Goal: Task Accomplishment & Management: Manage account settings

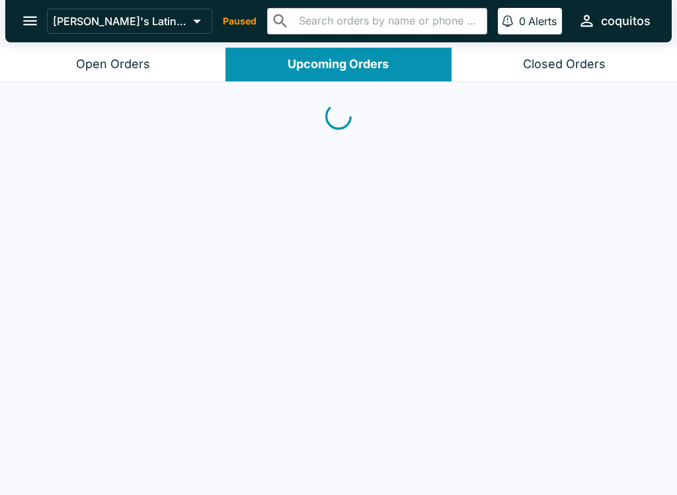
scroll to position [2, 0]
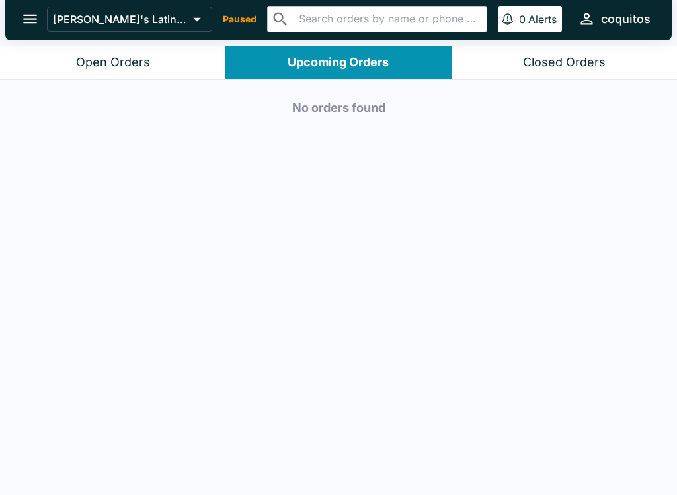
click at [548, 66] on div "Closed Orders" at bounding box center [564, 62] width 83 height 15
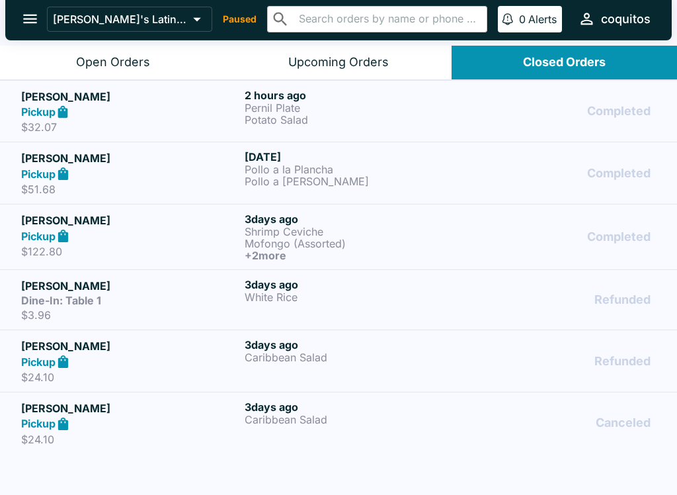
click at [275, 237] on p "Mofongo (Assorted)" at bounding box center [354, 243] width 218 height 12
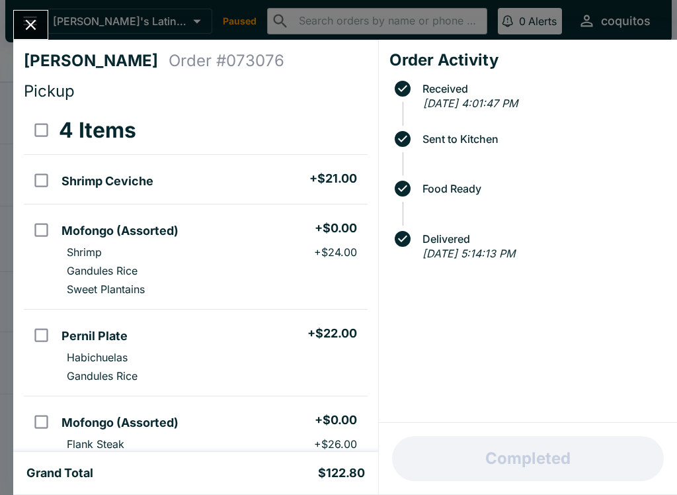
click at [37, 27] on icon "Close" at bounding box center [31, 25] width 18 height 18
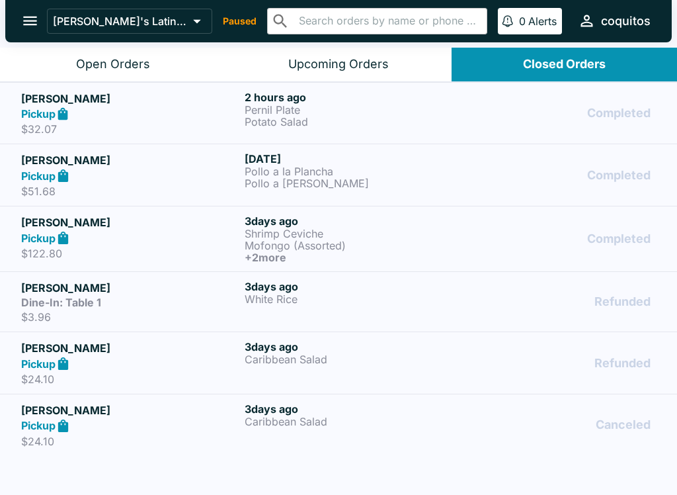
click at [589, 13] on icon "button" at bounding box center [587, 21] width 18 height 18
click at [95, 17] on div at bounding box center [338, 247] width 677 height 495
click at [188, 22] on icon at bounding box center [197, 21] width 19 height 19
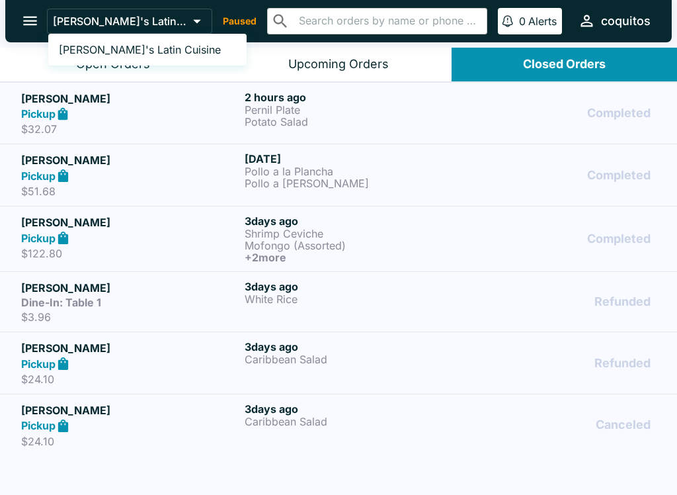
click at [221, 23] on div at bounding box center [338, 247] width 677 height 495
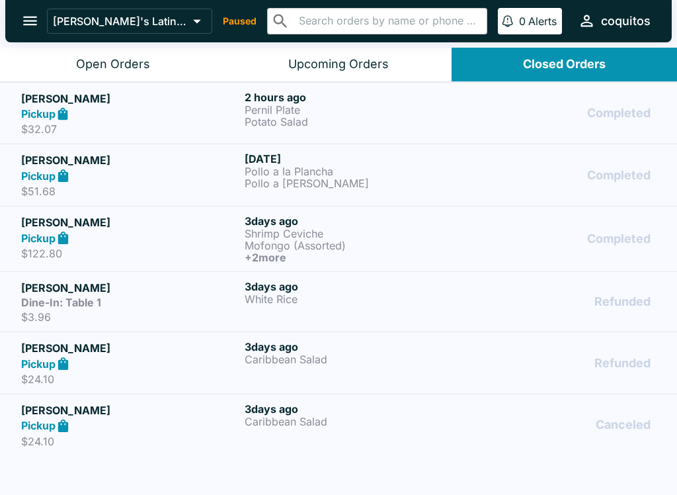
click at [223, 17] on p "Paused" at bounding box center [240, 21] width 34 height 13
click at [223, 19] on p "Paused" at bounding box center [240, 21] width 34 height 13
click at [34, 23] on icon "open drawer" at bounding box center [30, 21] width 18 height 18
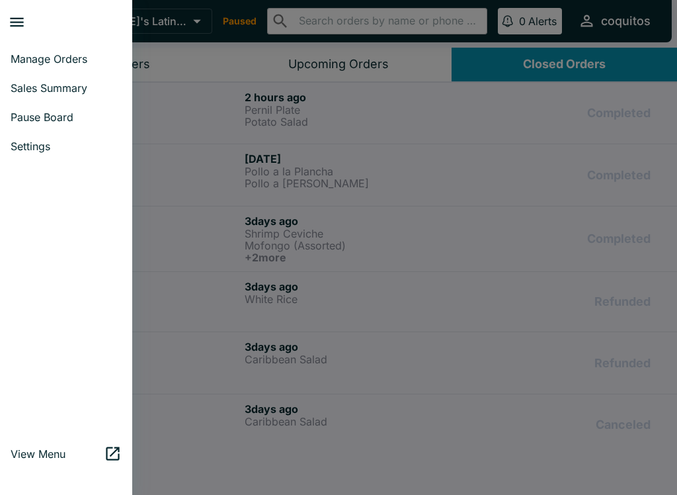
click at [21, 54] on span "Manage Orders" at bounding box center [66, 58] width 111 height 13
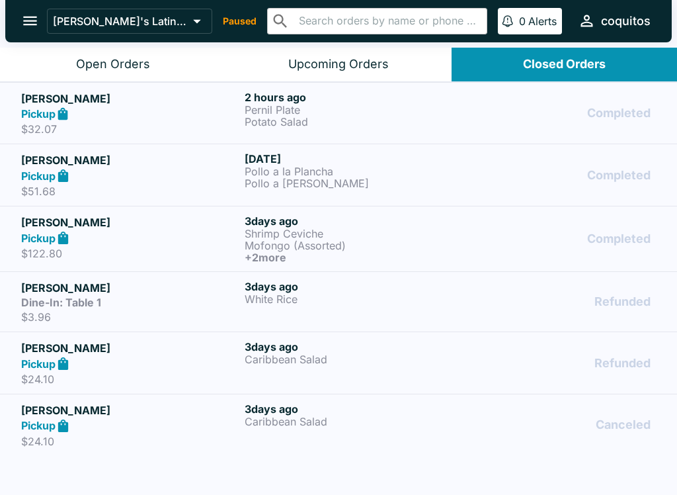
click at [105, 64] on div "Open Orders" at bounding box center [113, 64] width 74 height 15
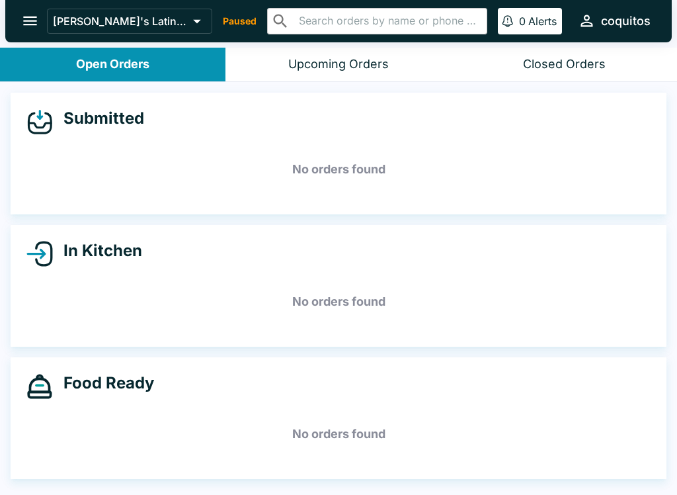
click at [216, 30] on div "Coquito's Latin Cuisine Paused ​ ​ 0 Alerts coquitos" at bounding box center [351, 21] width 609 height 28
click at [195, 20] on button "[PERSON_NAME]'s Latin Cuisine" at bounding box center [129, 21] width 165 height 25
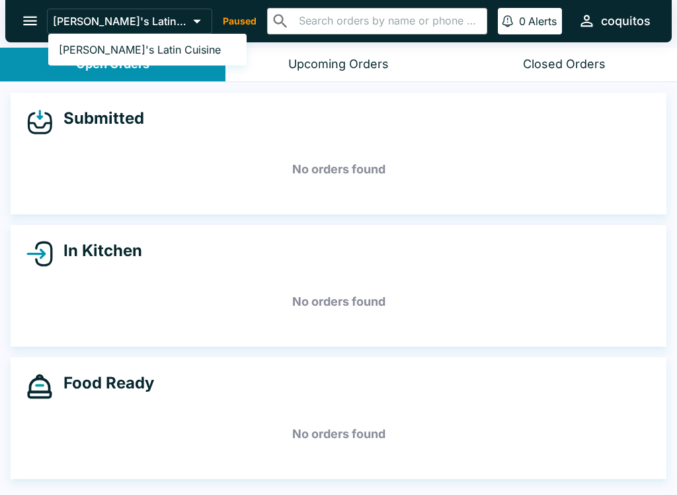
click at [22, 17] on div at bounding box center [338, 247] width 677 height 495
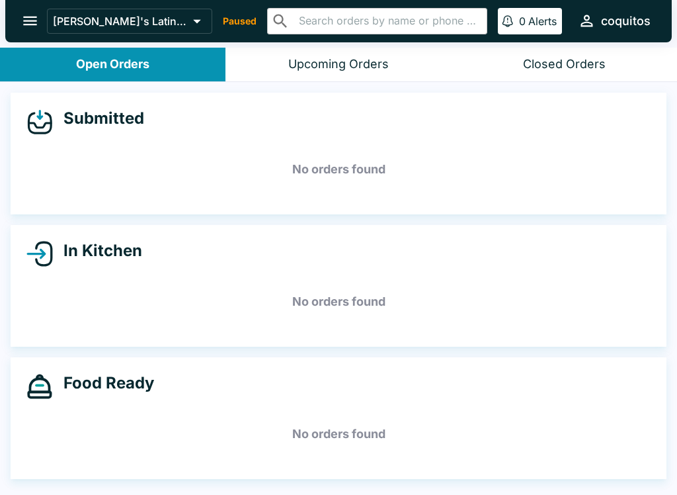
click at [31, 30] on button "open drawer" at bounding box center [30, 21] width 34 height 34
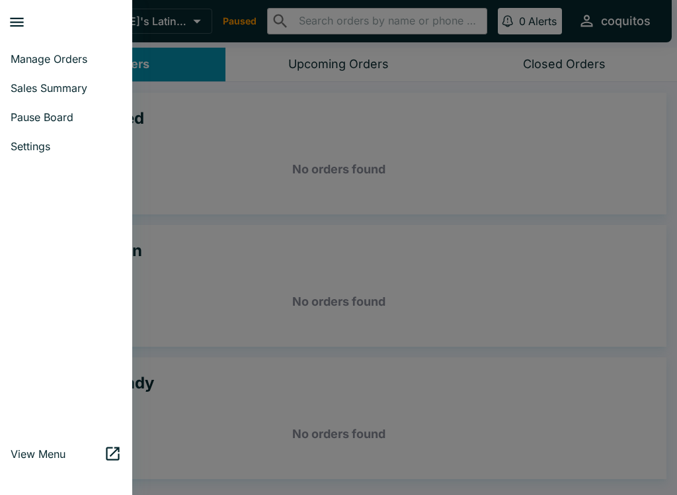
click at [50, 116] on span "Pause Board" at bounding box center [66, 116] width 111 height 13
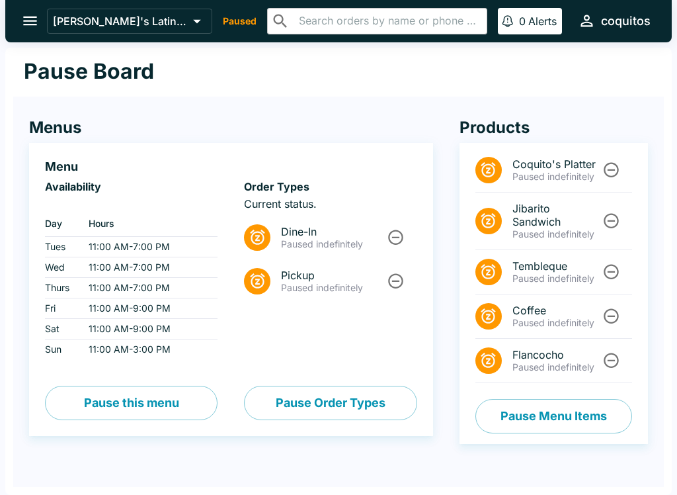
click at [349, 235] on span "Dine-In" at bounding box center [333, 231] width 104 height 13
click at [321, 290] on p "Paused indefinitely" at bounding box center [333, 288] width 104 height 12
click at [388, 236] on icon "Unpause" at bounding box center [396, 237] width 18 height 18
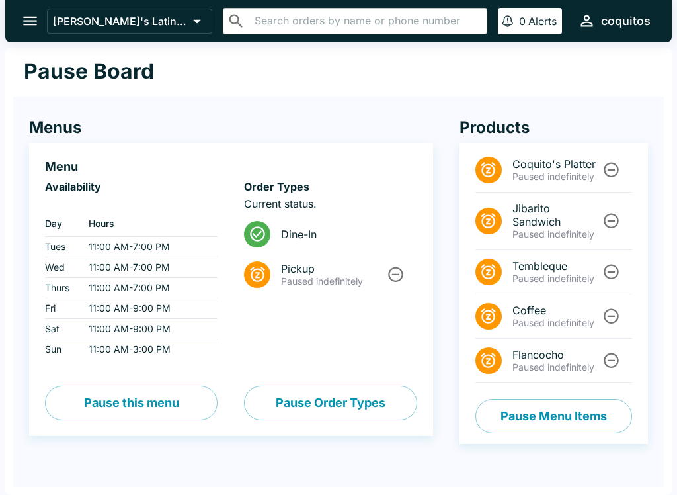
click at [398, 278] on icon "Unpause" at bounding box center [396, 274] width 18 height 18
click at [292, 232] on span "Dine-In" at bounding box center [343, 234] width 125 height 13
click at [267, 232] on div at bounding box center [257, 234] width 26 height 26
click at [267, 237] on icon at bounding box center [258, 234] width 18 height 18
click at [19, 24] on button "open drawer" at bounding box center [30, 21] width 34 height 34
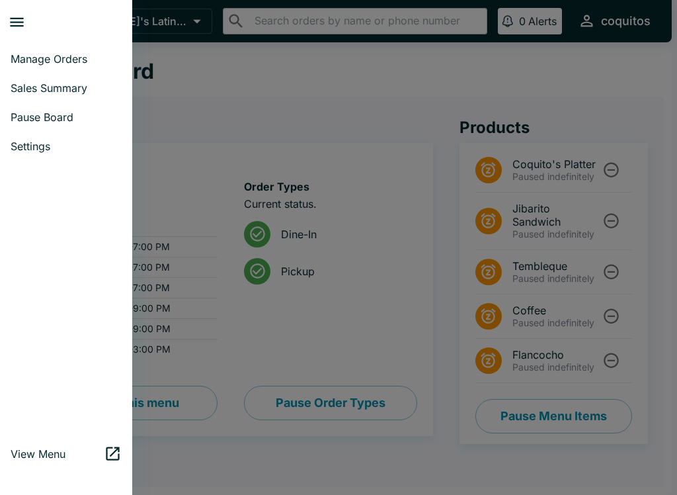
click at [288, 164] on div at bounding box center [338, 247] width 677 height 495
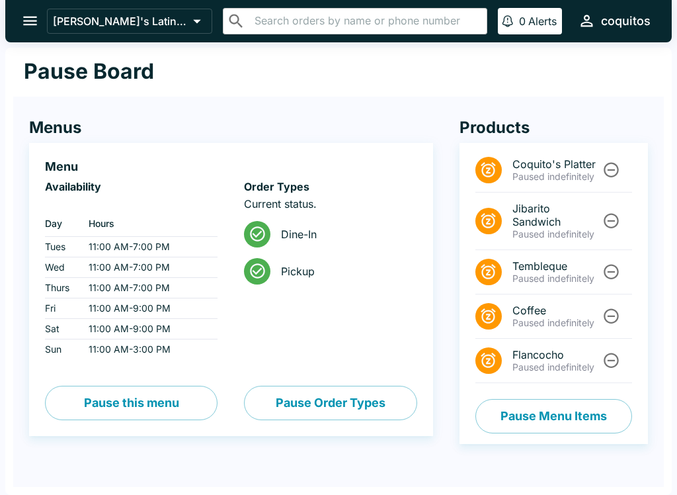
click at [308, 418] on button "Pause Order Types" at bounding box center [330, 403] width 173 height 34
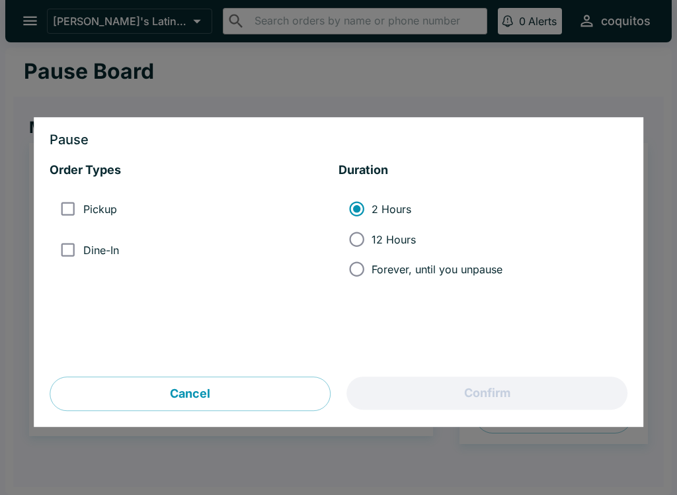
click at [59, 263] on input "Dine-In" at bounding box center [68, 250] width 30 height 30
checkbox input "true"
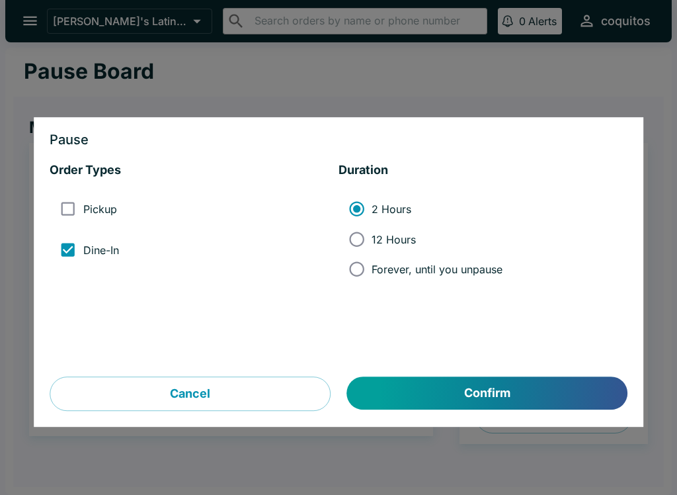
click at [352, 267] on input "Forever, until you unpause" at bounding box center [357, 269] width 30 height 30
radio input "true"
click at [511, 391] on button "Confirm" at bounding box center [487, 393] width 280 height 33
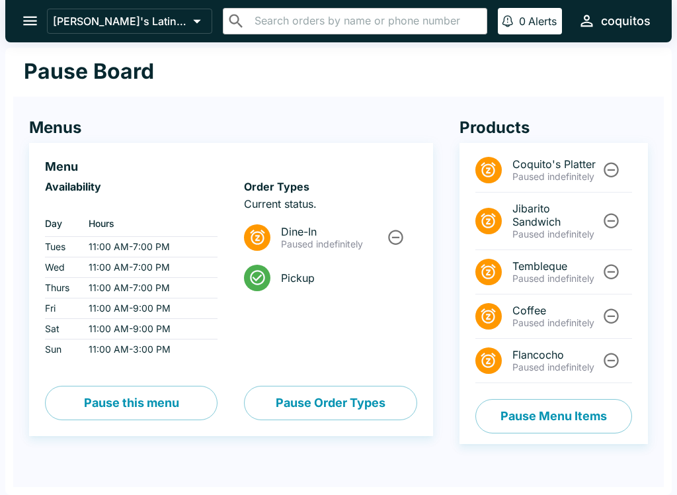
click at [620, 359] on icon "Unpause" at bounding box center [612, 360] width 18 height 18
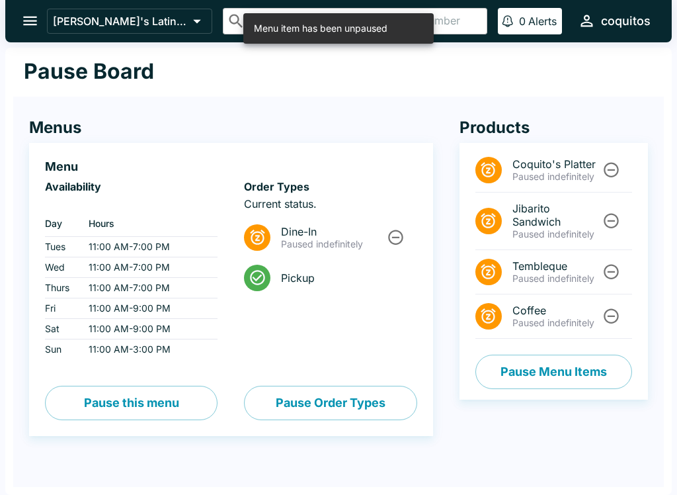
click at [611, 314] on icon "Unpause" at bounding box center [612, 316] width 18 height 18
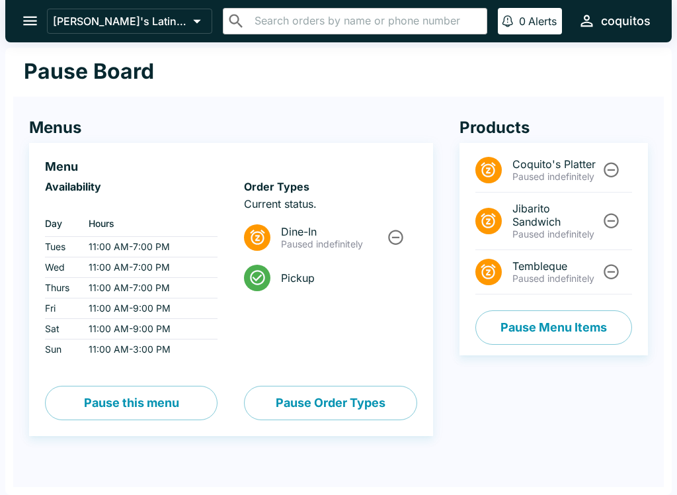
click at [153, 104] on div "Menus Menu Availability ‏ Day Hours Tues 11:00 AM - 7:00 PM Wed 11:00 AM - 7:00…" at bounding box center [218, 276] width 431 height 371
click at [21, 13] on icon "open drawer" at bounding box center [30, 21] width 18 height 18
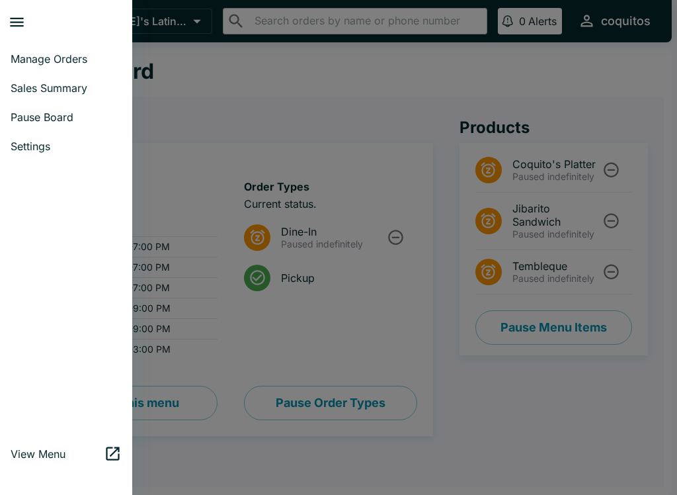
click at [30, 64] on span "Manage Orders" at bounding box center [66, 58] width 111 height 13
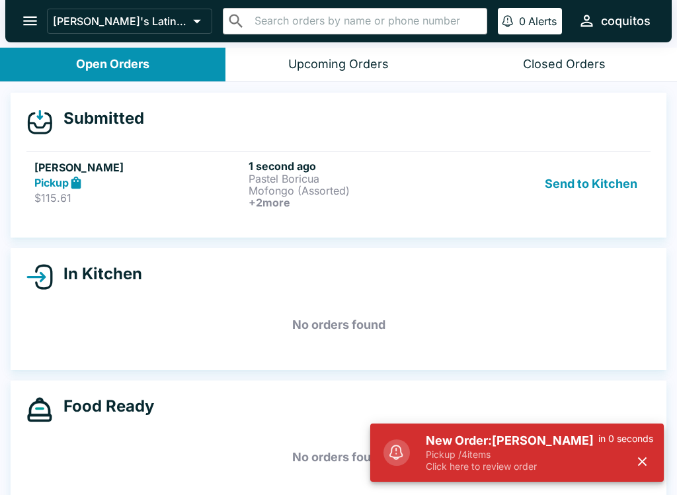
click at [417, 452] on div "New Order: Marcela Bator Pickup / 4 items Click here to review order in 0 secon…" at bounding box center [534, 452] width 249 height 50
click at [408, 185] on p "Mofongo (Assorted)" at bounding box center [353, 191] width 209 height 12
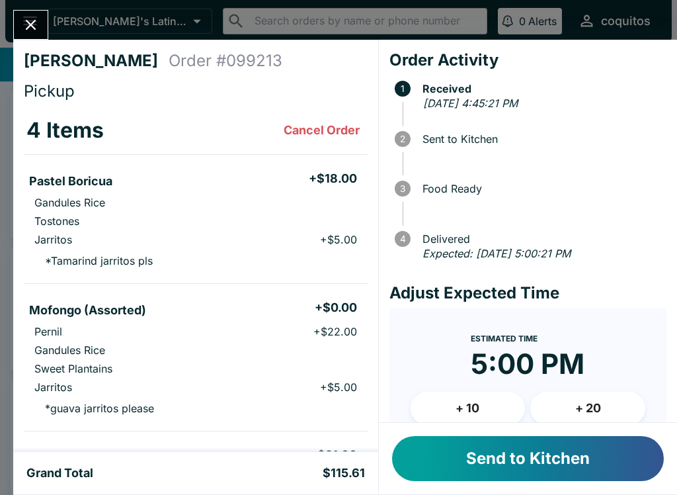
click at [575, 460] on button "Send to Kitchen" at bounding box center [528, 458] width 272 height 45
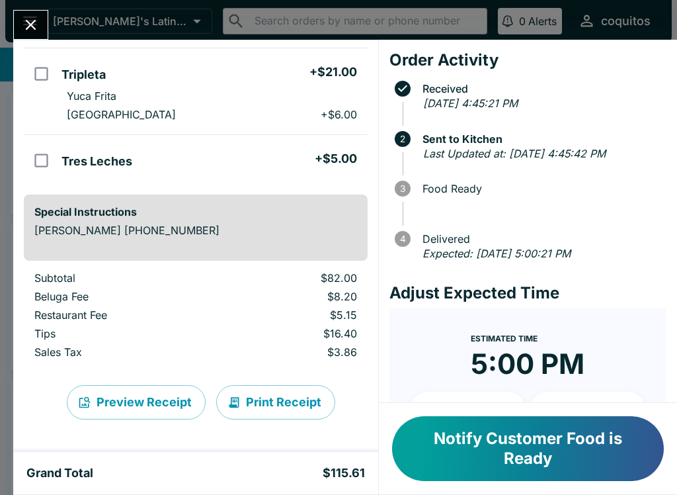
scroll to position [383, 0]
click at [283, 393] on button "Print Receipt" at bounding box center [275, 402] width 119 height 34
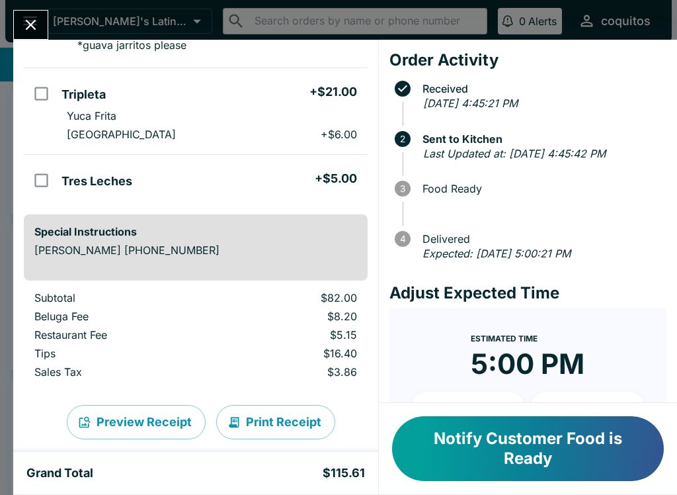
click at [156, 416] on button "Preview Receipt" at bounding box center [136, 422] width 139 height 34
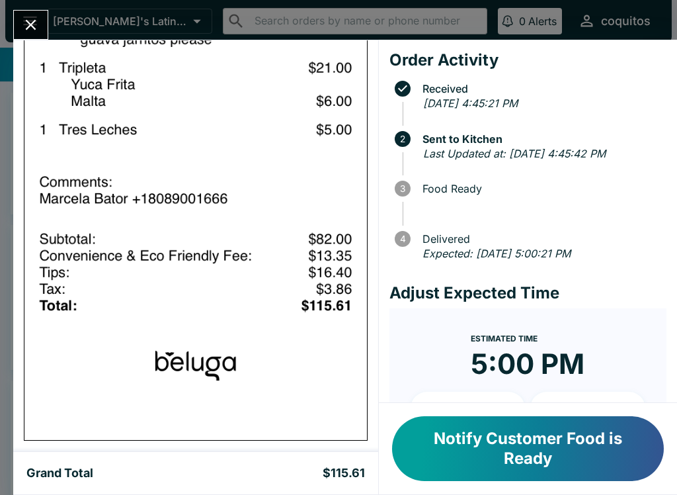
scroll to position [1246, 0]
click at [30, 18] on icon "Close" at bounding box center [31, 25] width 18 height 18
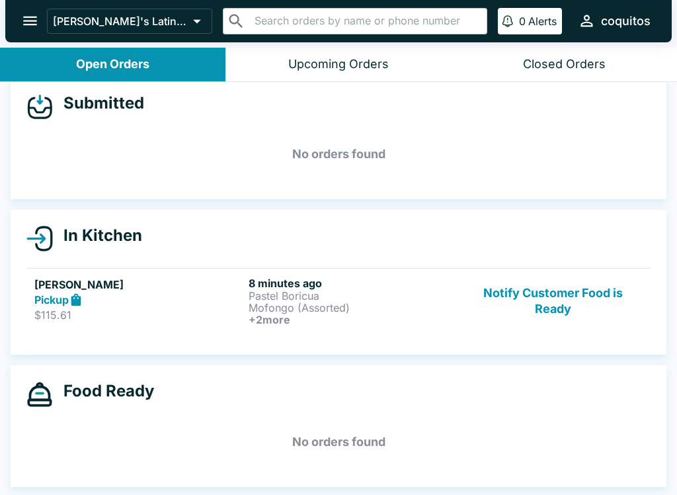
scroll to position [15, 0]
click at [549, 77] on button "Closed Orders" at bounding box center [565, 65] width 226 height 34
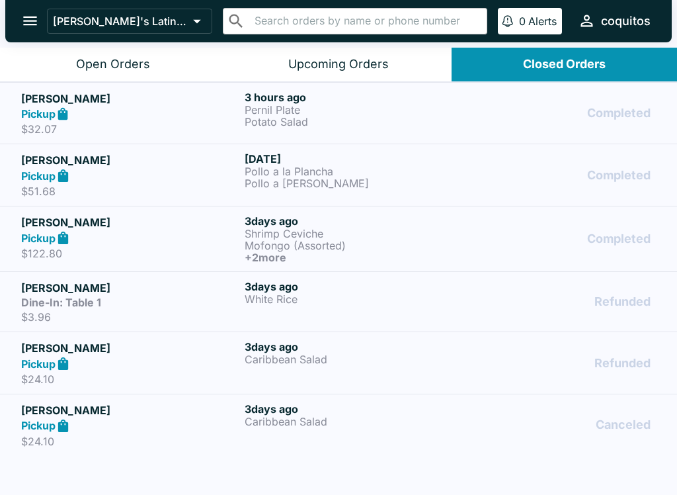
click at [438, 114] on p "Pernil Plate" at bounding box center [354, 110] width 218 height 12
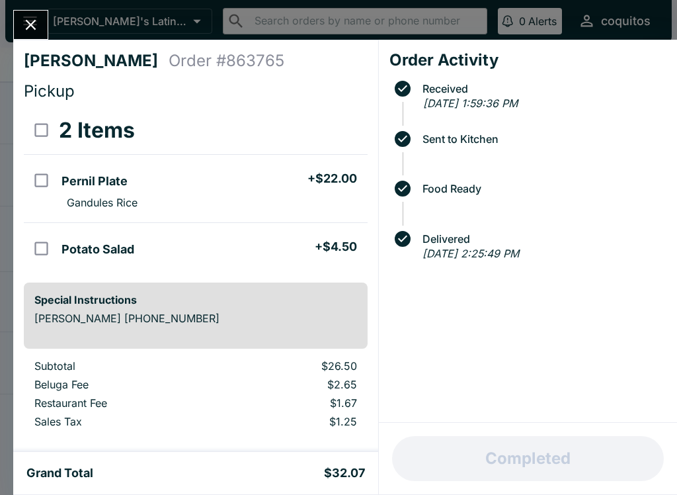
scroll to position [-1, 0]
click at [28, 23] on icon "Close" at bounding box center [31, 25] width 11 height 11
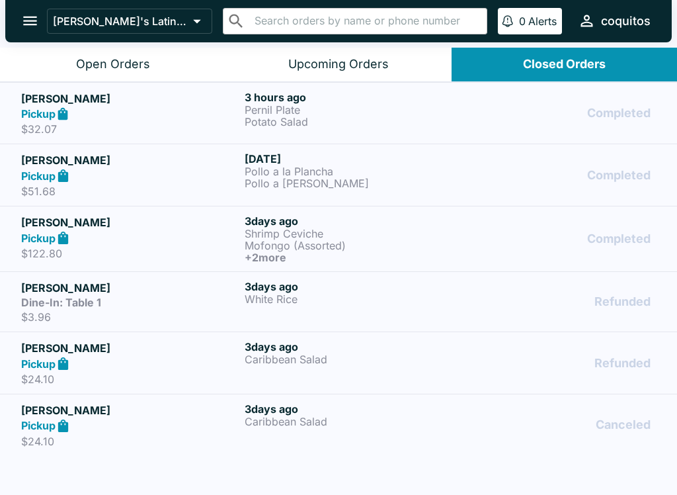
click at [56, 73] on button "Open Orders" at bounding box center [113, 65] width 226 height 34
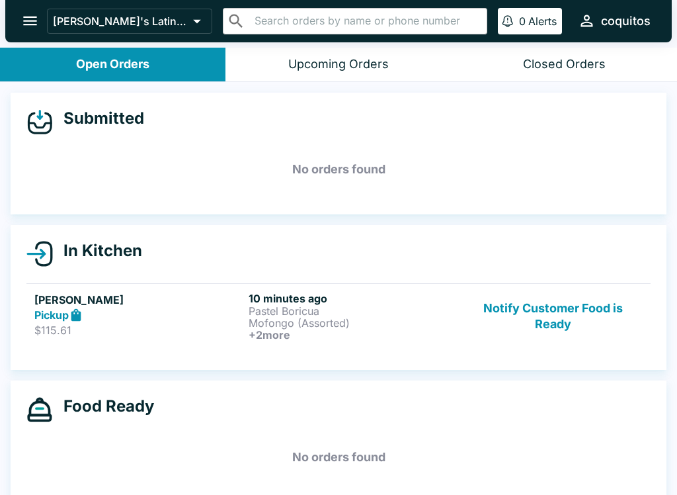
click at [572, 329] on button "Notify Customer Food is Ready" at bounding box center [553, 316] width 179 height 49
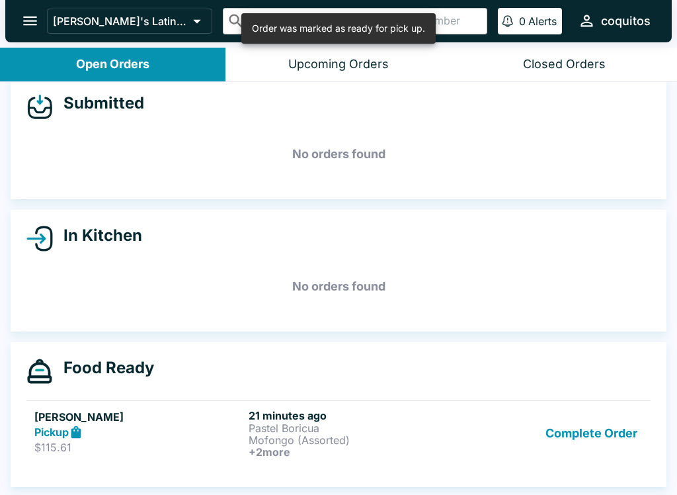
scroll to position [15, 0]
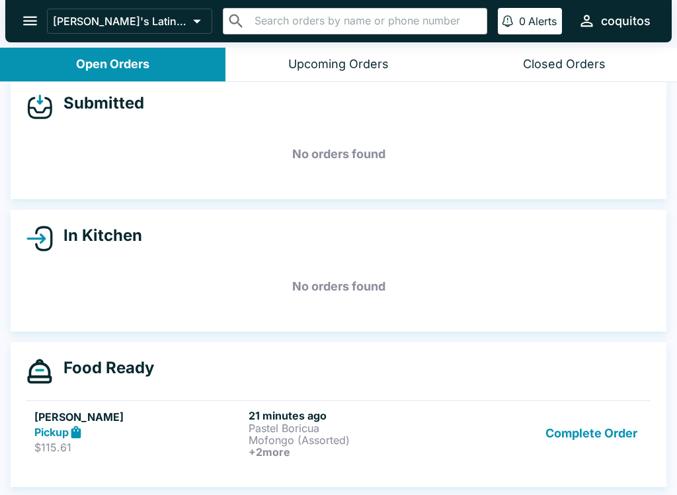
click at [282, 446] on h6 "+ 2 more" at bounding box center [353, 452] width 209 height 12
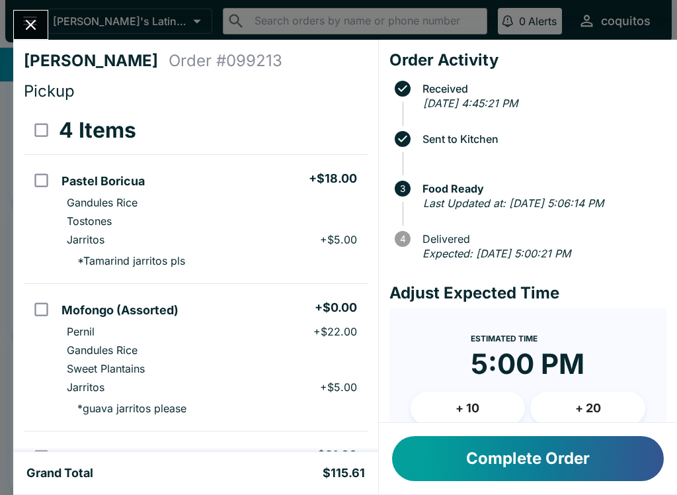
click at [32, 19] on icon "Close" at bounding box center [31, 25] width 18 height 18
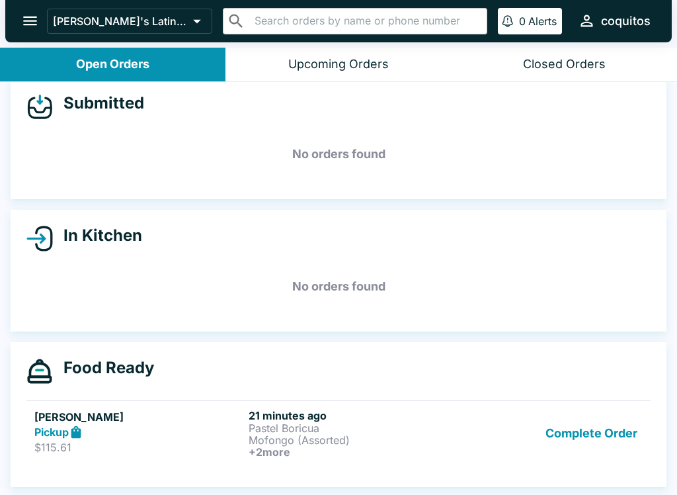
click at [340, 72] on button "Upcoming Orders" at bounding box center [339, 65] width 226 height 34
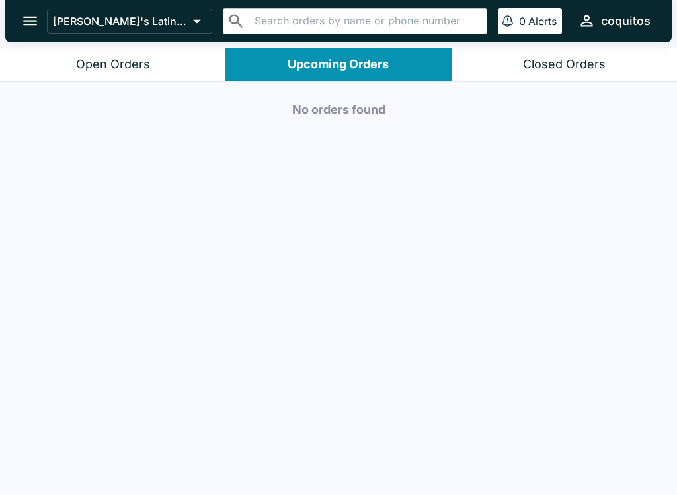
click at [185, 58] on button "Open Orders" at bounding box center [113, 65] width 226 height 34
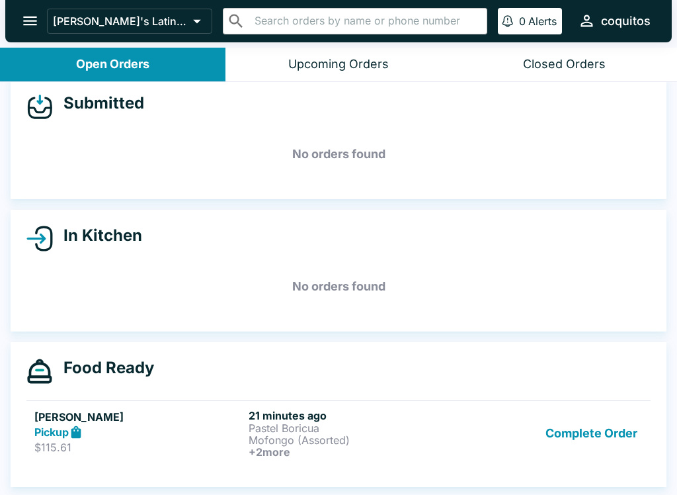
scroll to position [15, 0]
click at [278, 426] on p "Pastel Boricua" at bounding box center [353, 428] width 209 height 12
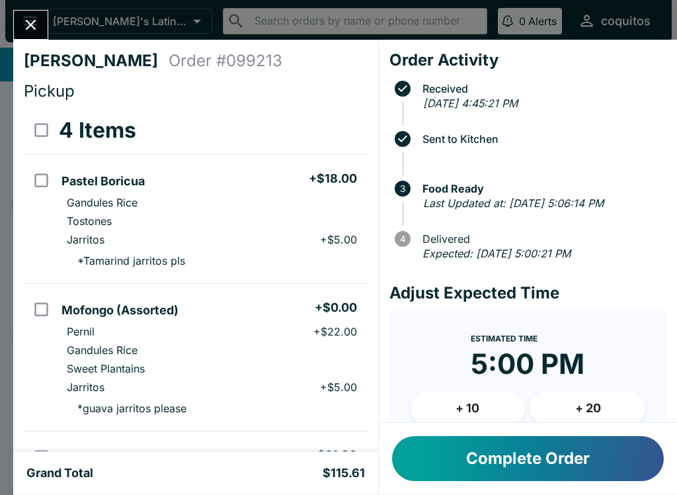
click at [480, 461] on button "Complete Order" at bounding box center [528, 458] width 272 height 45
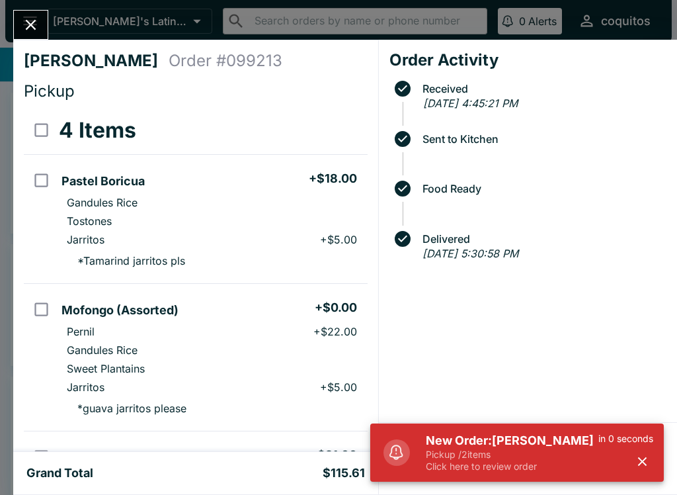
click at [556, 471] on p "Click here to review order" at bounding box center [512, 466] width 173 height 12
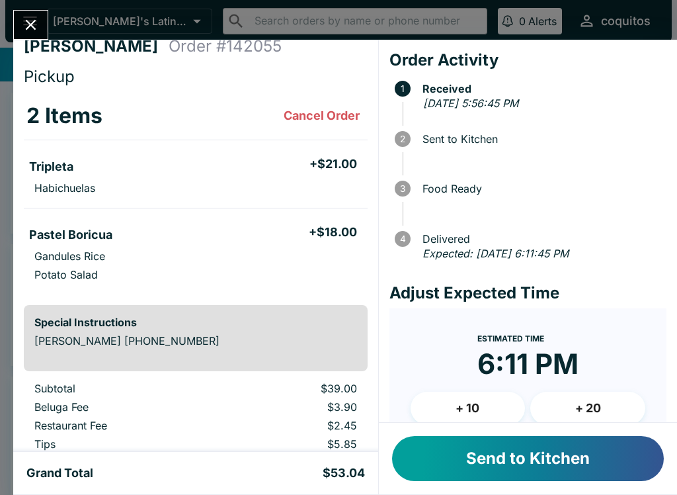
scroll to position [17, 0]
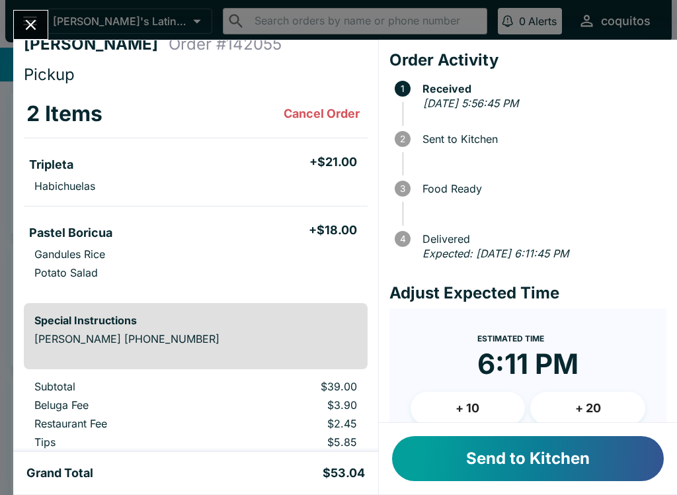
click at [557, 457] on button "Send to Kitchen" at bounding box center [528, 458] width 272 height 45
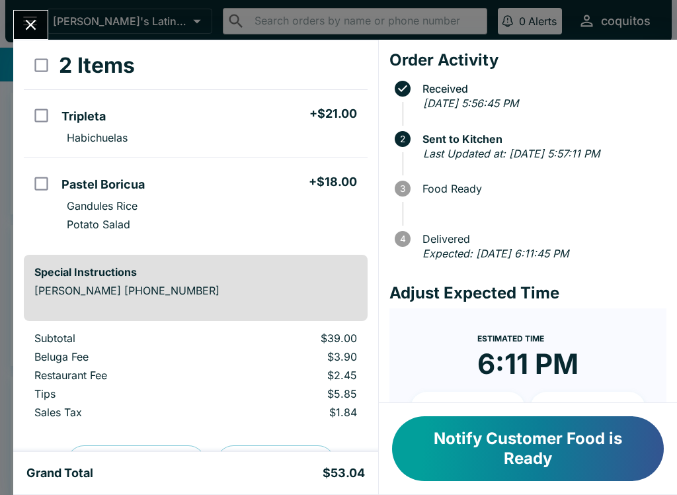
scroll to position [97, 0]
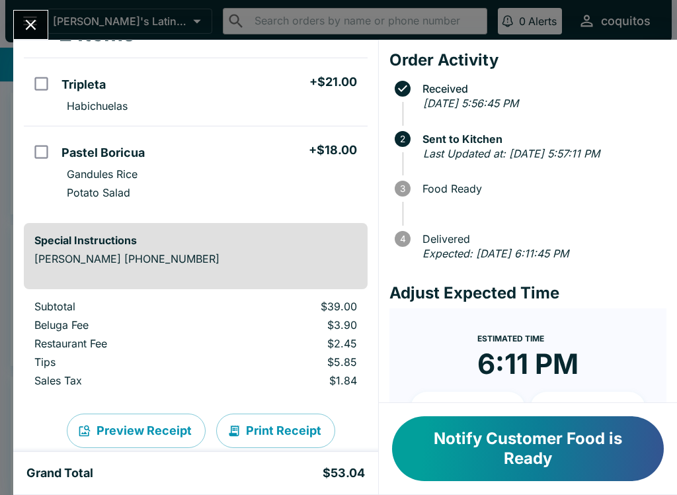
click at [494, 454] on button "Notify Customer Food is Ready" at bounding box center [528, 448] width 272 height 65
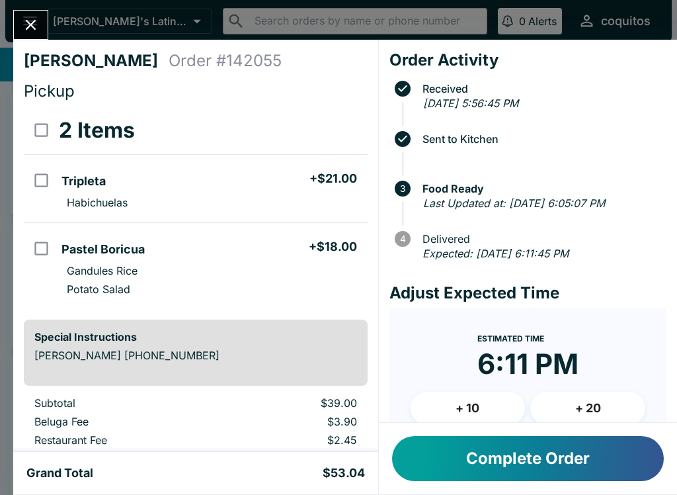
scroll to position [0, 0]
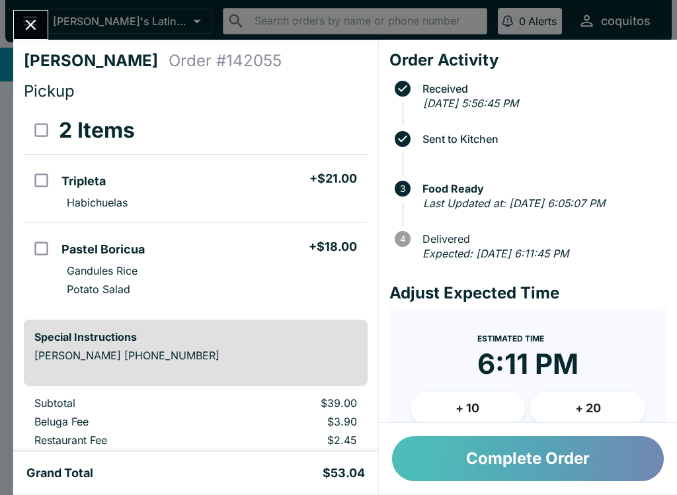
click at [452, 447] on button "Complete Order" at bounding box center [528, 458] width 272 height 45
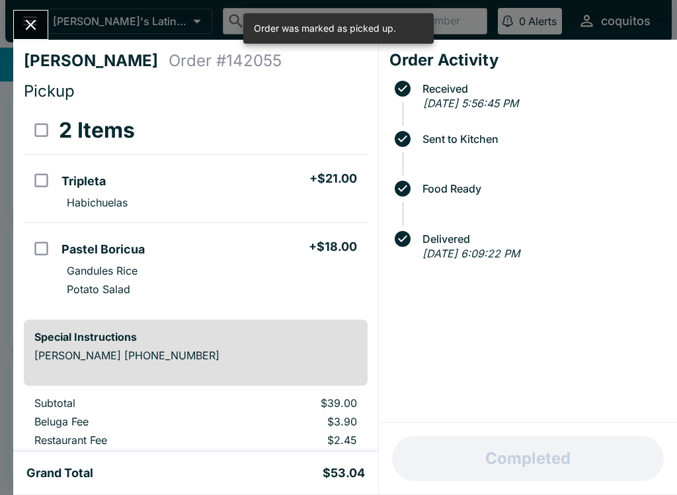
click at [15, 18] on button "Close" at bounding box center [31, 25] width 34 height 28
